Goal: Transaction & Acquisition: Subscribe to service/newsletter

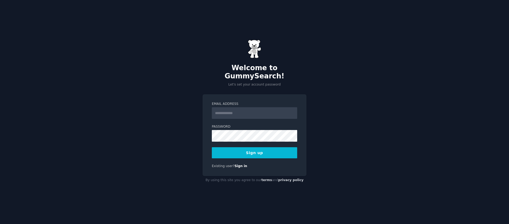
click at [255, 108] on input "Email Address" at bounding box center [254, 113] width 85 height 12
type input "**********"
click at [282, 96] on div "**********" at bounding box center [255, 135] width 104 height 82
click at [260, 151] on button "Sign up" at bounding box center [254, 152] width 85 height 11
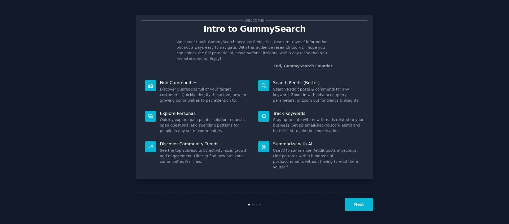
click at [360, 204] on button "Next" at bounding box center [359, 204] width 28 height 13
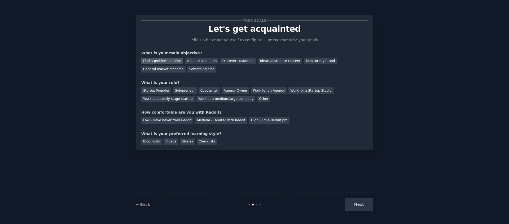
click at [163, 62] on div "Find a problem to solve" at bounding box center [162, 61] width 42 height 7
click at [200, 62] on div "Validate a solution" at bounding box center [202, 61] width 34 height 7
click at [176, 63] on div "Find a problem to solve" at bounding box center [162, 61] width 42 height 7
click at [189, 93] on div "Solopreneur" at bounding box center [184, 90] width 23 height 7
click at [185, 124] on div "Your goals Let's get acquainted Tell us a bit about yourself to configure Gummy…" at bounding box center [254, 82] width 226 height 125
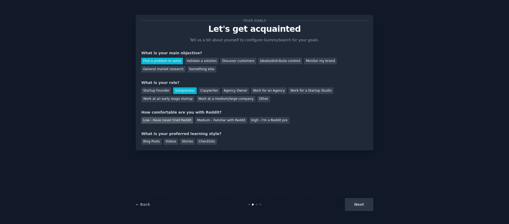
click at [182, 123] on div "Low - Have never tried Reddit" at bounding box center [167, 120] width 52 height 7
drag, startPoint x: 146, startPoint y: 143, endPoint x: 155, endPoint y: 146, distance: 9.3
click at [146, 143] on div "Blog Posts" at bounding box center [151, 142] width 20 height 7
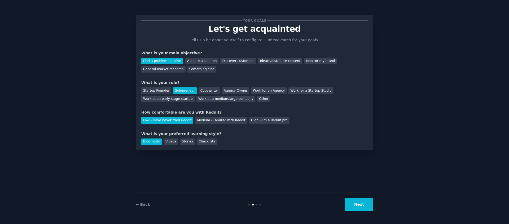
click at [364, 206] on button "Next" at bounding box center [359, 204] width 28 height 13
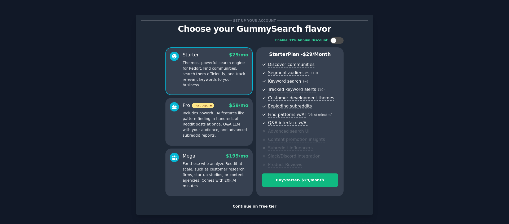
click at [264, 207] on div "Continue on free tier" at bounding box center [254, 207] width 226 height 6
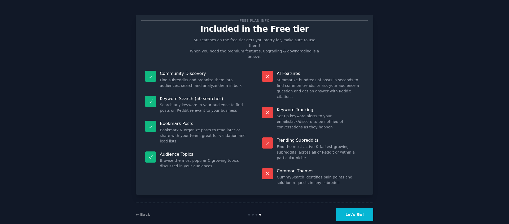
click at [366, 208] on button "Let's Go!" at bounding box center [354, 214] width 37 height 13
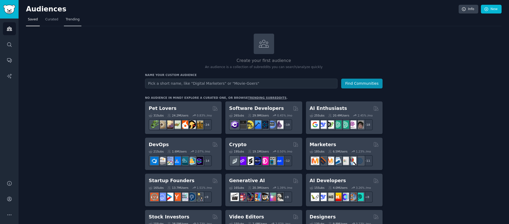
click at [78, 18] on span "Trending" at bounding box center [73, 19] width 14 height 5
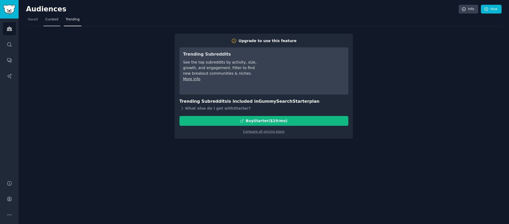
click at [51, 18] on span "Curated" at bounding box center [51, 19] width 13 height 5
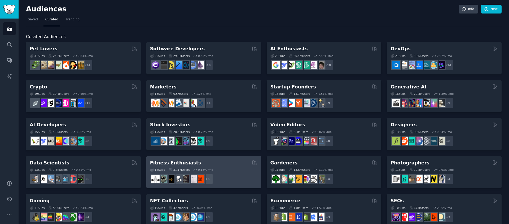
click at [176, 164] on h2 "Fitness Enthusiasts" at bounding box center [175, 163] width 51 height 7
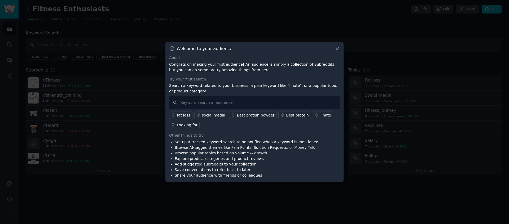
click at [337, 50] on icon at bounding box center [337, 49] width 6 height 6
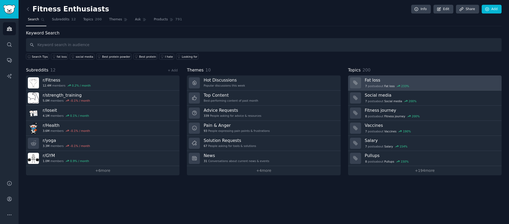
click at [395, 83] on div "7 post s about Fat loss 233 %" at bounding box center [431, 86] width 133 height 6
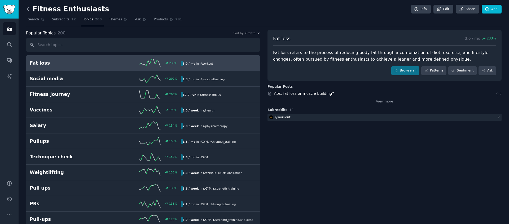
click at [30, 11] on icon at bounding box center [28, 9] width 6 height 6
